Goal: Task Accomplishment & Management: Use online tool/utility

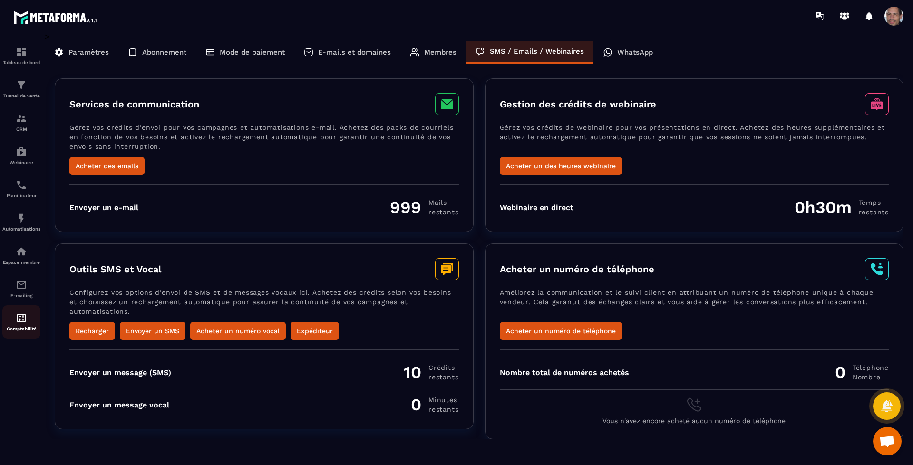
click at [16, 326] on p "Comptabilité" at bounding box center [21, 328] width 38 height 5
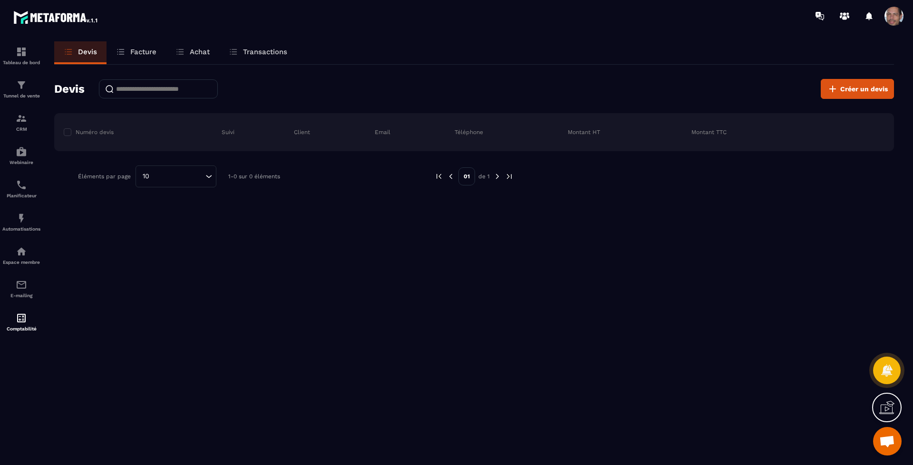
click at [140, 45] on link "Facture" at bounding box center [135, 52] width 59 height 23
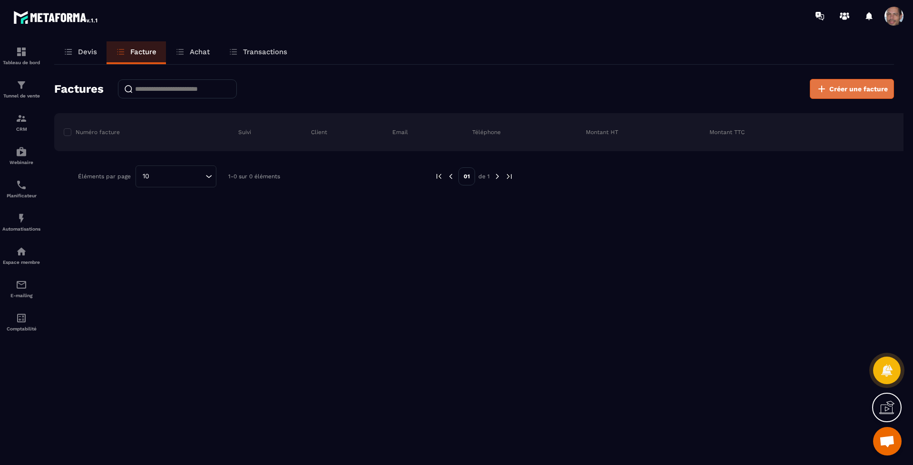
click at [853, 80] on button "Créer une facture" at bounding box center [851, 89] width 84 height 20
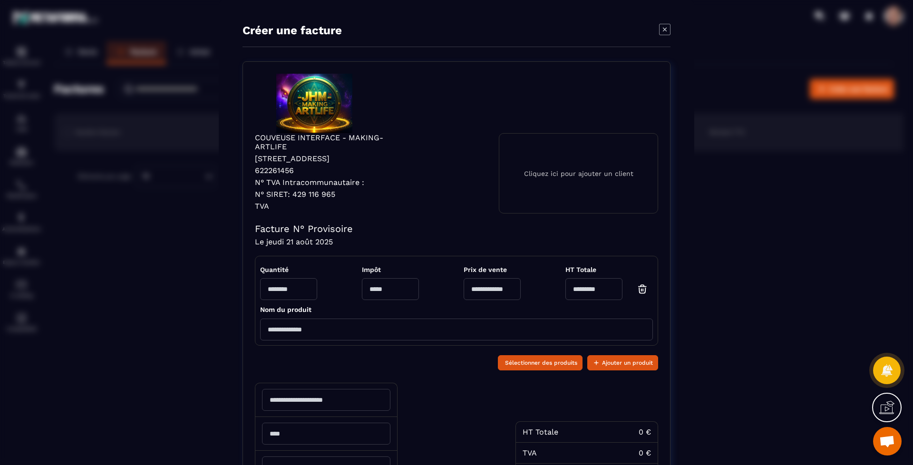
click at [663, 29] on icon "Modal window" at bounding box center [665, 30] width 4 height 4
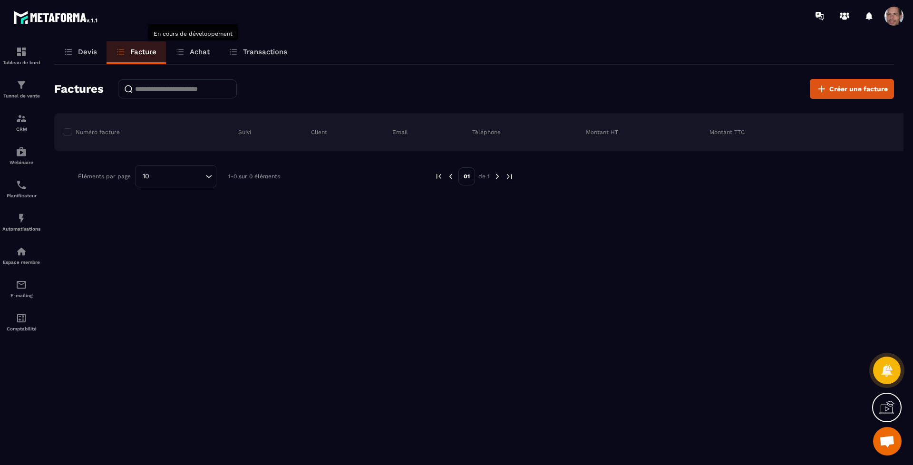
click at [196, 53] on p "Achat" at bounding box center [200, 52] width 20 height 9
click at [266, 51] on p "Transactions" at bounding box center [265, 52] width 44 height 9
